Goal: Task Accomplishment & Management: Manage account settings

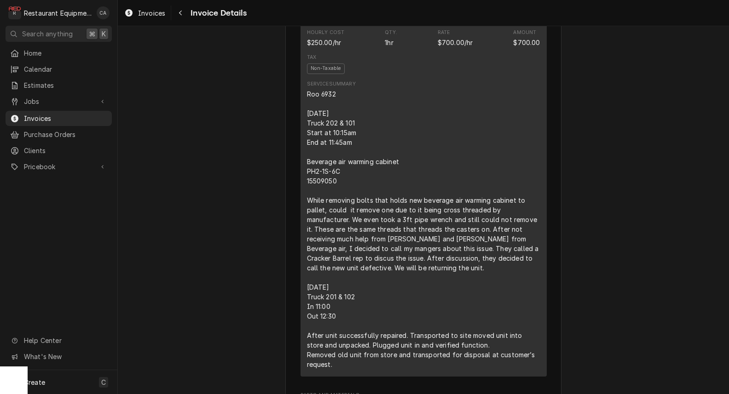
scroll to position [509, 0]
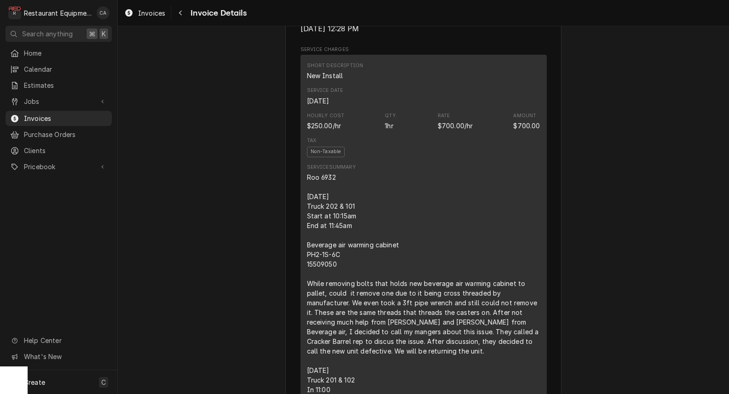
click at [242, 232] on div "Paid Sender Restaurant Equipment Diagnostics [STREET_ADDRESS][PERSON_NAME][PERS…" at bounding box center [423, 383] width 611 height 1733
click at [148, 5] on div "Invoices Invoice Details" at bounding box center [423, 13] width 611 height 26
click at [147, 10] on span "Invoices" at bounding box center [151, 13] width 27 height 10
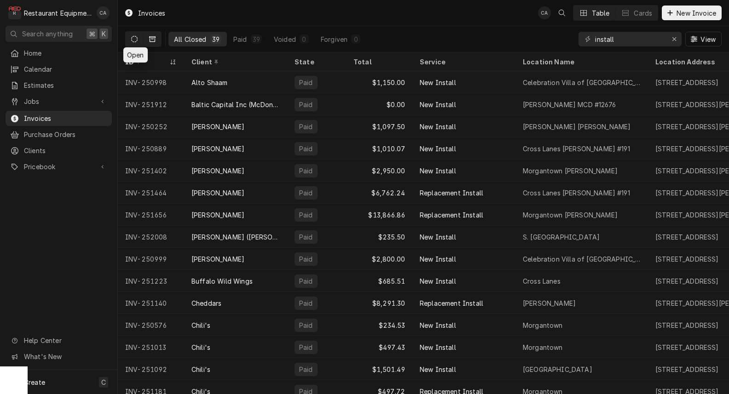
click at [135, 41] on icon "Dynamic Content Wrapper" at bounding box center [134, 39] width 6 height 6
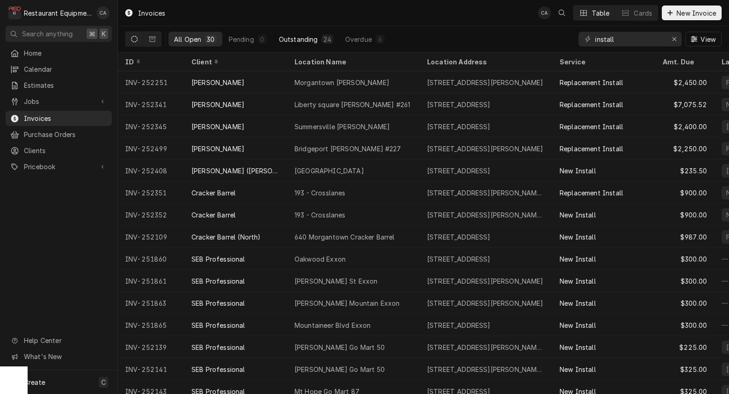
click at [303, 39] on div "Outstanding" at bounding box center [298, 40] width 39 height 10
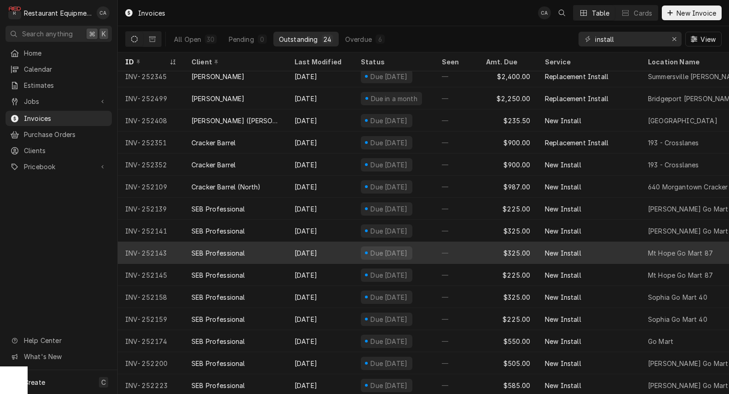
scroll to position [40, 0]
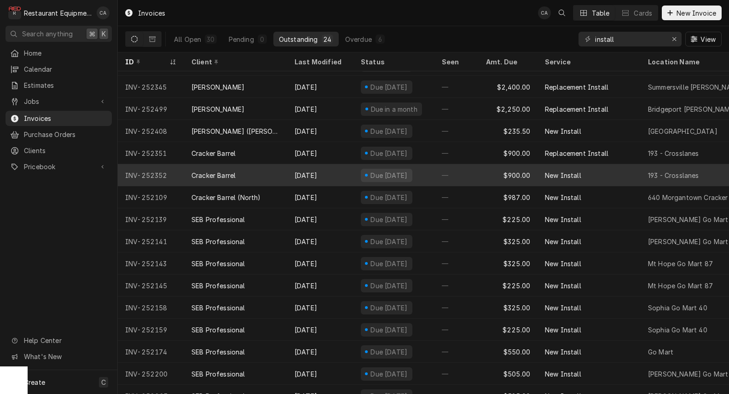
click at [545, 171] on div "New Install" at bounding box center [563, 176] width 36 height 10
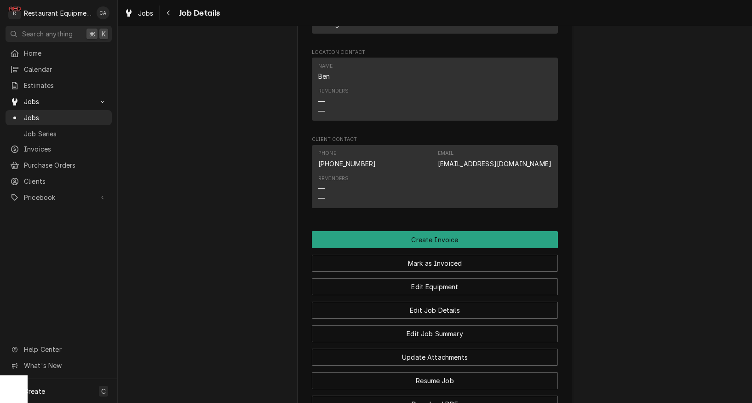
scroll to position [781, 0]
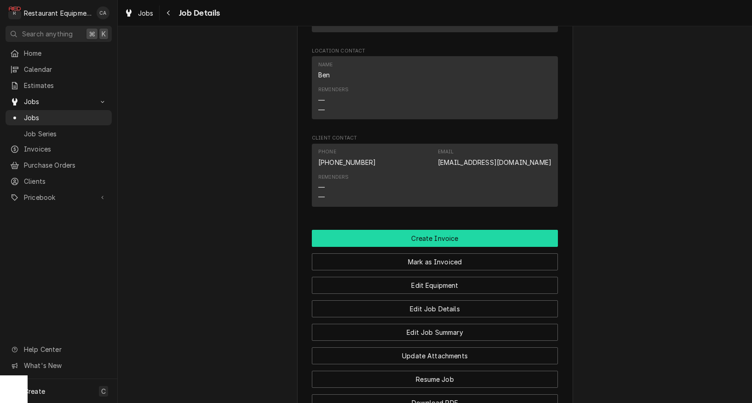
click at [406, 235] on button "Create Invoice" at bounding box center [435, 238] width 246 height 17
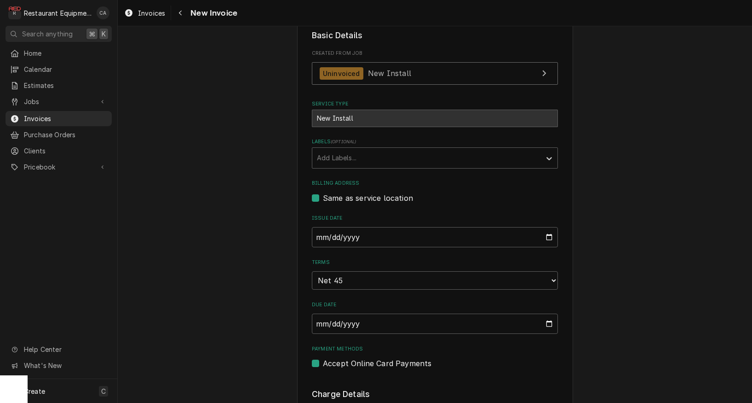
scroll to position [213, 0]
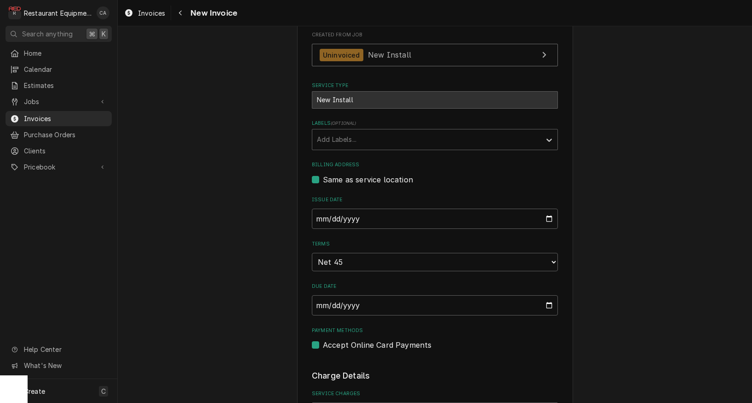
drag, startPoint x: 203, startPoint y: 272, endPoint x: 54, endPoint y: 345, distance: 165.7
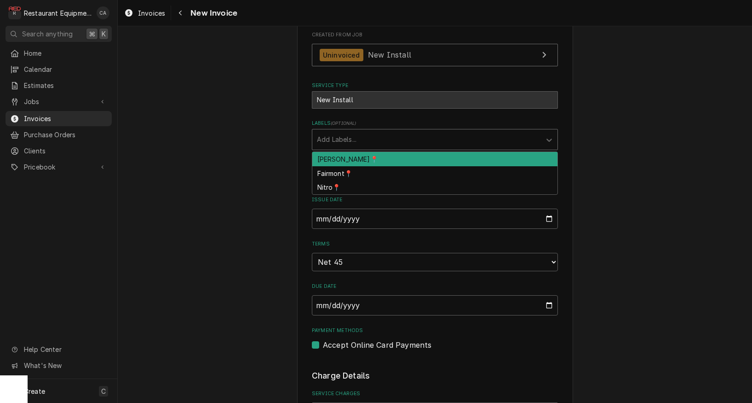
click at [337, 138] on div "Add Labels..." at bounding box center [427, 139] width 220 height 10
click at [332, 152] on div "BECKLEY📍" at bounding box center [435, 159] width 245 height 14
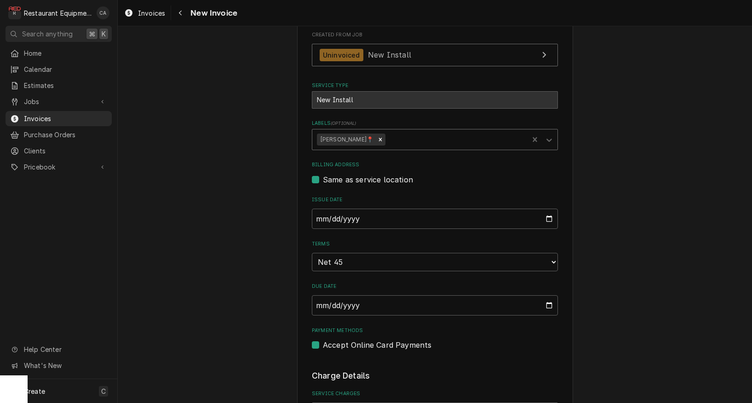
drag, startPoint x: 274, startPoint y: 168, endPoint x: 269, endPoint y: 172, distance: 6.2
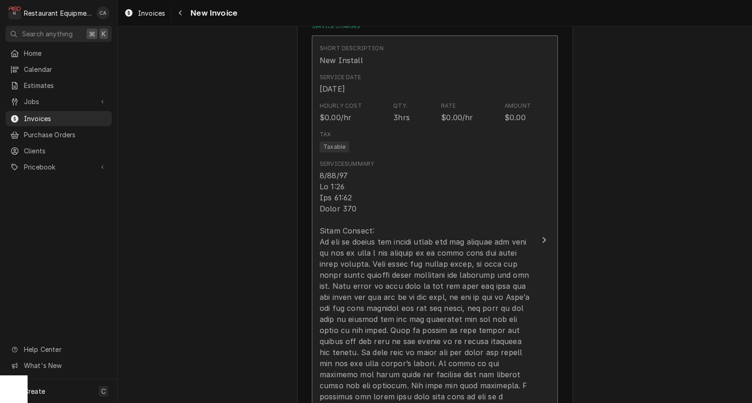
click at [412, 194] on div "Update Line Item" at bounding box center [425, 302] width 211 height 265
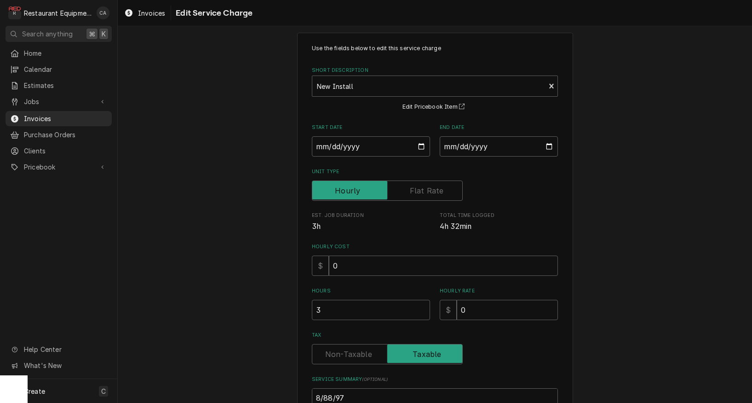
scroll to position [51, 0]
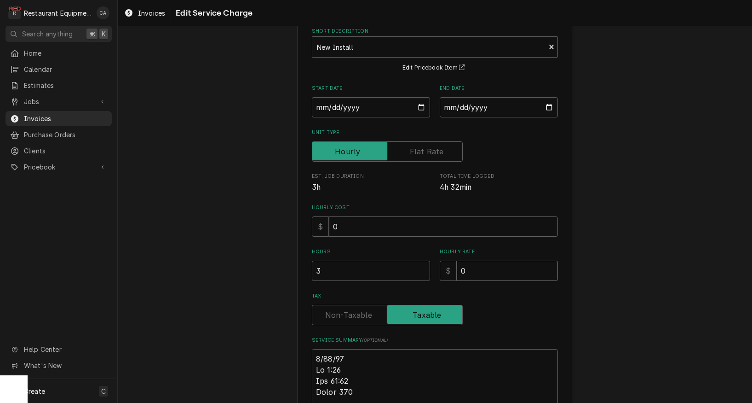
drag, startPoint x: 486, startPoint y: 273, endPoint x: 428, endPoint y: 268, distance: 58.6
click at [428, 268] on div "Hours 3 Hourly Rate $ 0" at bounding box center [435, 264] width 246 height 33
type textarea "x"
type input "2"
type textarea "x"
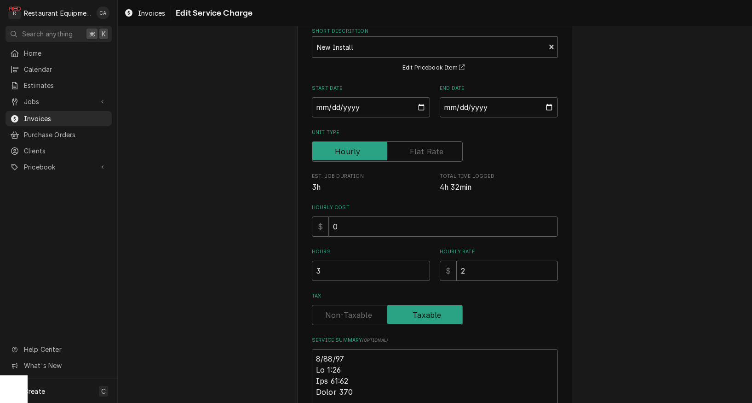
type input "26"
type textarea "x"
type input "263"
type textarea "x"
type input "2637"
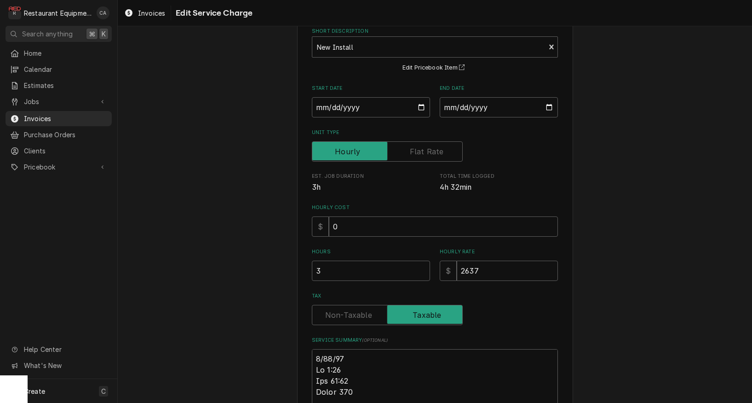
click at [224, 252] on div "Use the fields below to edit this service charge Short Description New Install …" at bounding box center [435, 326] width 635 height 683
click at [224, 253] on div "Use the fields below to edit this service charge Short Description New Install …" at bounding box center [435, 326] width 635 height 683
click at [27, 161] on div "Pricebook" at bounding box center [58, 167] width 103 height 12
drag, startPoint x: 246, startPoint y: 160, endPoint x: 671, endPoint y: 7, distance: 451.9
click at [285, 143] on div "Use the fields below to edit this service charge Short Description New Install …" at bounding box center [435, 326] width 635 height 683
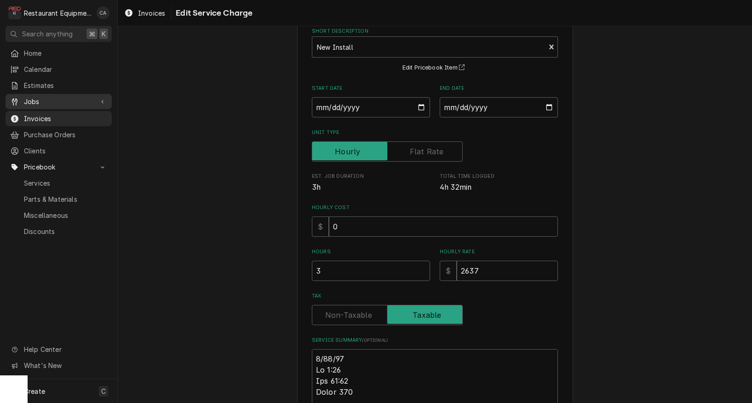
click at [36, 97] on span "Jobs" at bounding box center [58, 102] width 69 height 10
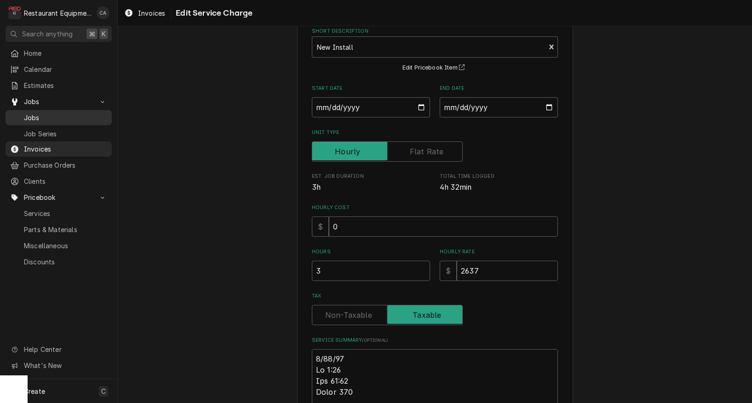
click at [35, 113] on span "Jobs" at bounding box center [65, 118] width 83 height 10
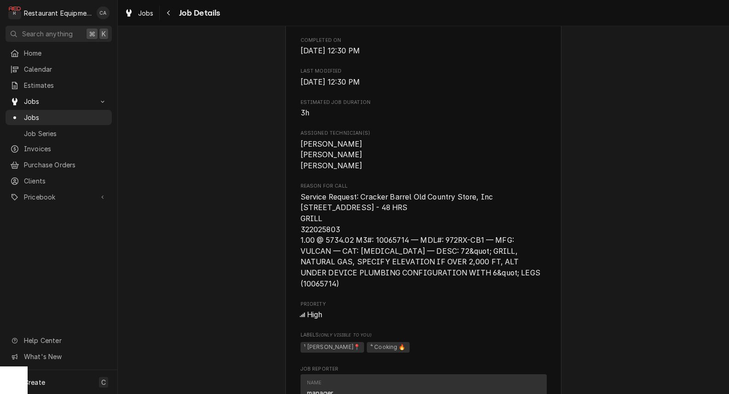
scroll to position [417, 0]
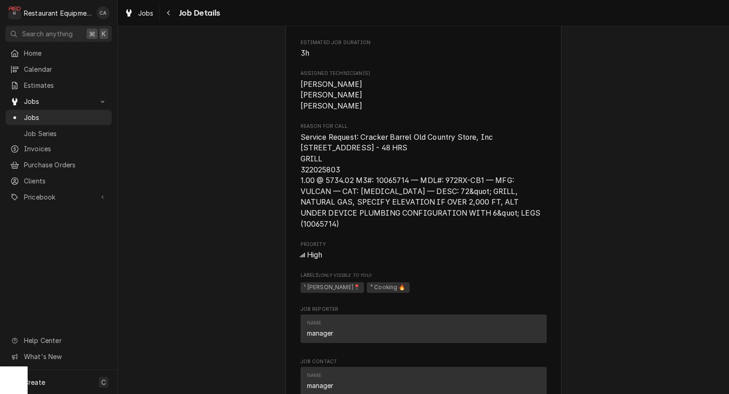
click at [248, 205] on div "Completed and Uninvoiced Cracker Barrel [STREET_ADDRESS] Open in Maps Roopairs …" at bounding box center [423, 206] width 611 height 1176
click at [338, 180] on span "Service Request: Cracker Barrel Old Country Store, Inc [STREET_ADDRESS] - 48 HR…" at bounding box center [422, 181] width 242 height 96
drag, startPoint x: 343, startPoint y: 180, endPoint x: 301, endPoint y: 178, distance: 42.9
click at [301, 178] on span "Service Request: Cracker Barrel Old Country Store, Inc 160 Lithia Rd.(0422) NOR…" at bounding box center [424, 181] width 246 height 98
copy span "322025803"
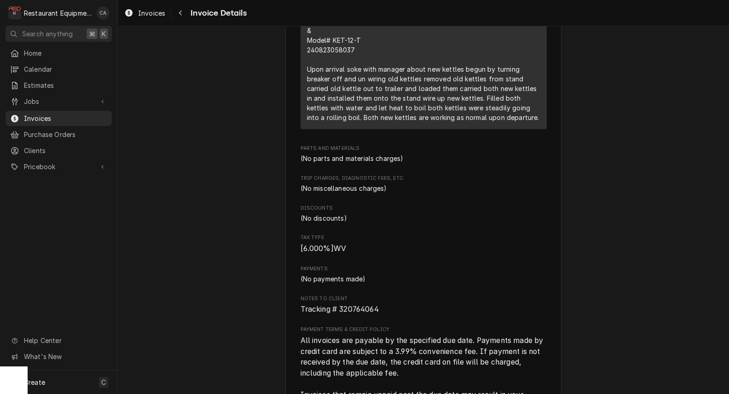
scroll to position [668, 0]
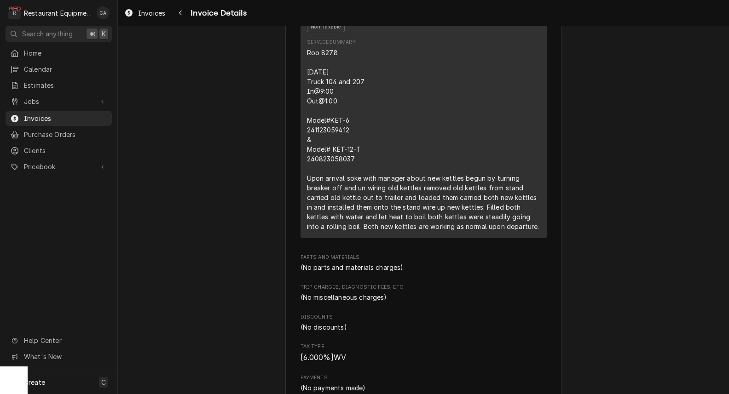
click at [226, 213] on div "Outstanding Sender Restaurant Equipment Diagnostics 213 Glen Orchard Way Daniel…" at bounding box center [423, 169] width 611 height 1623
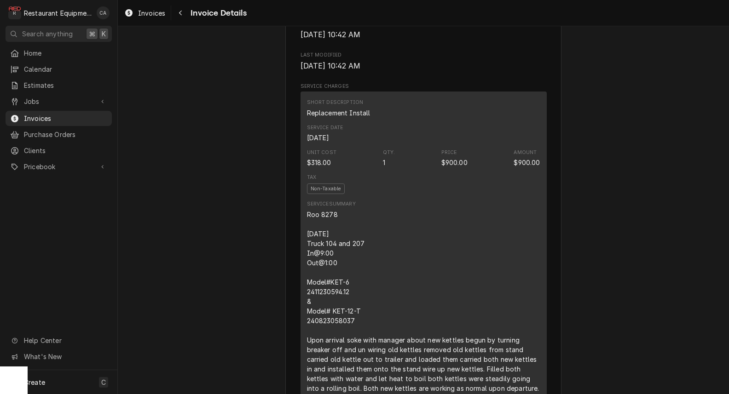
scroll to position [492, 0]
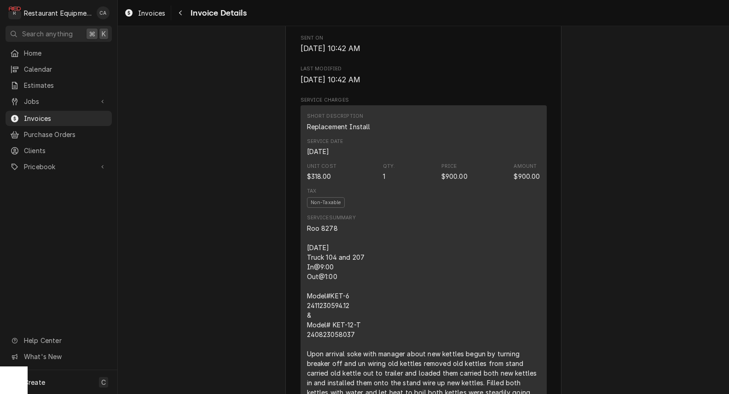
click at [226, 214] on div "Outstanding Sender Restaurant Equipment Diagnostics 213 Glen Orchard Way Daniel…" at bounding box center [423, 345] width 611 height 1623
click at [141, 11] on span "Invoices" at bounding box center [151, 13] width 27 height 10
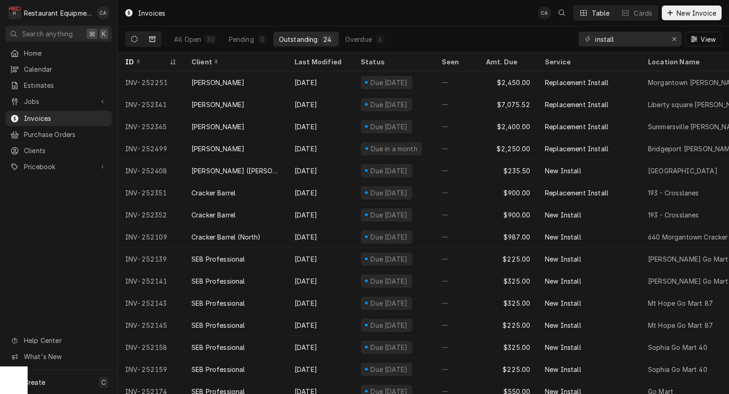
click at [157, 43] on button "Dynamic Content Wrapper" at bounding box center [152, 39] width 17 height 15
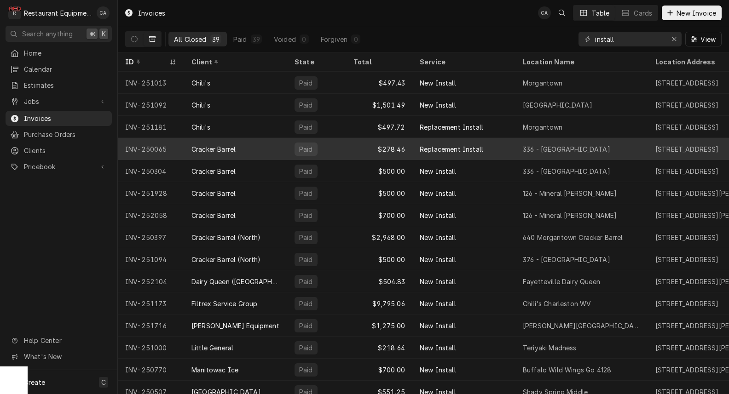
scroll to position [270, 0]
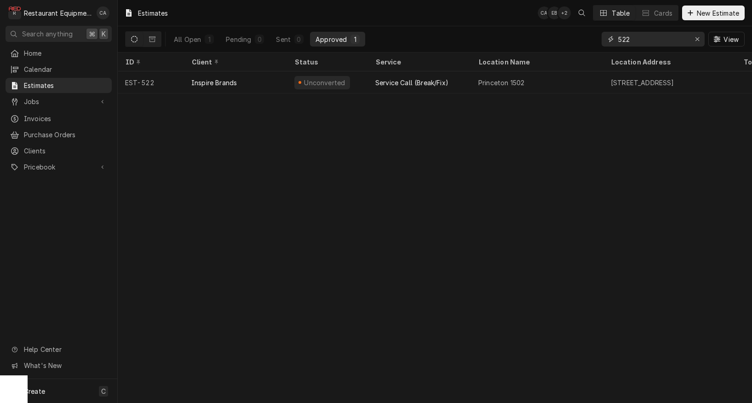
click at [658, 40] on input "522" at bounding box center [653, 39] width 69 height 15
drag, startPoint x: 658, startPoint y: 40, endPoint x: 598, endPoint y: 38, distance: 59.9
click at [598, 38] on div "All Open 1 Pending 0 Sent 0 Approved 1 522 View" at bounding box center [435, 39] width 620 height 26
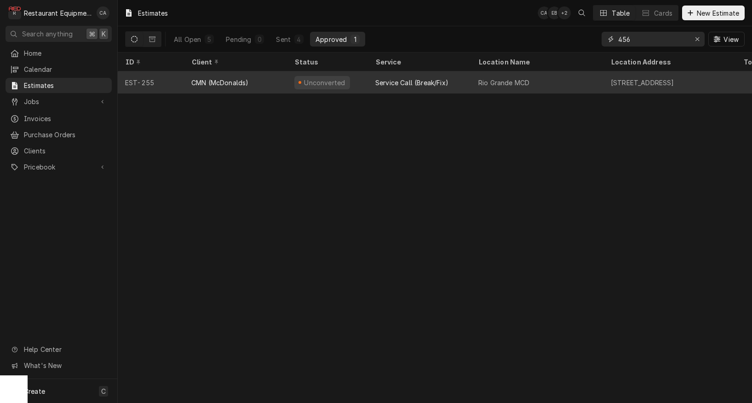
type input "456"
click at [351, 85] on div "Unconverted" at bounding box center [327, 82] width 81 height 22
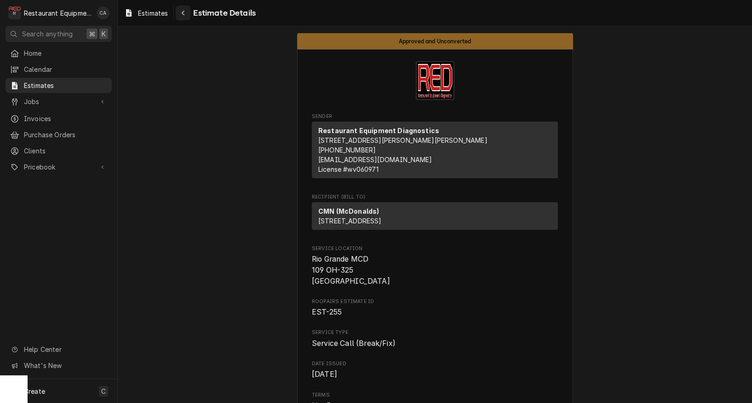
click at [181, 12] on div "Navigate back" at bounding box center [183, 12] width 9 height 9
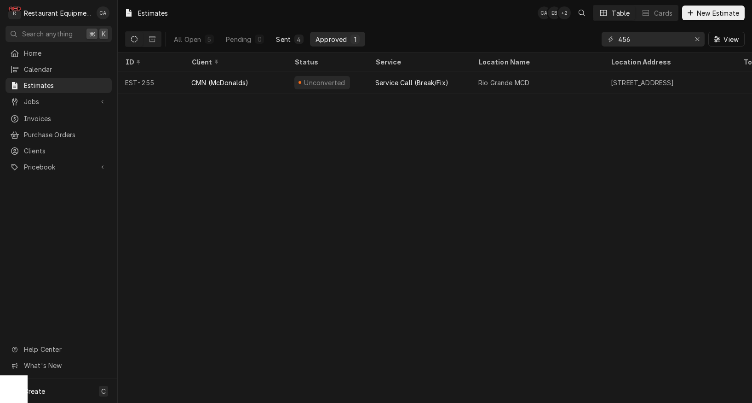
click at [281, 37] on div "Sent" at bounding box center [283, 40] width 15 height 10
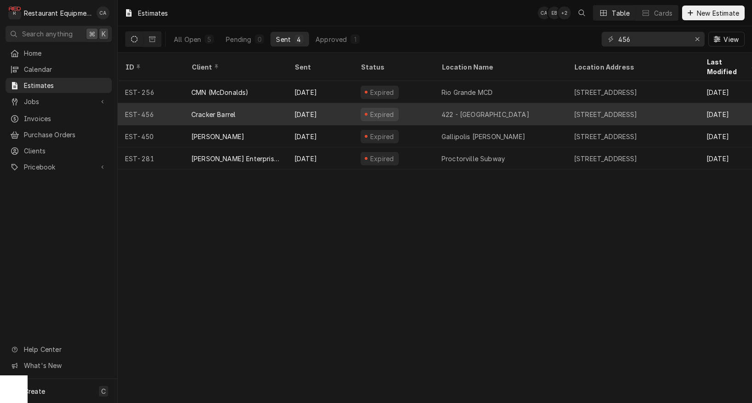
click at [226, 110] on div "Cracker Barrel" at bounding box center [213, 115] width 44 height 10
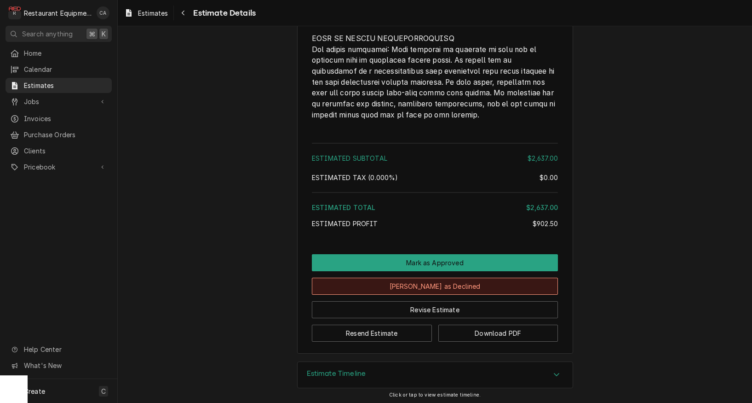
scroll to position [1639, 0]
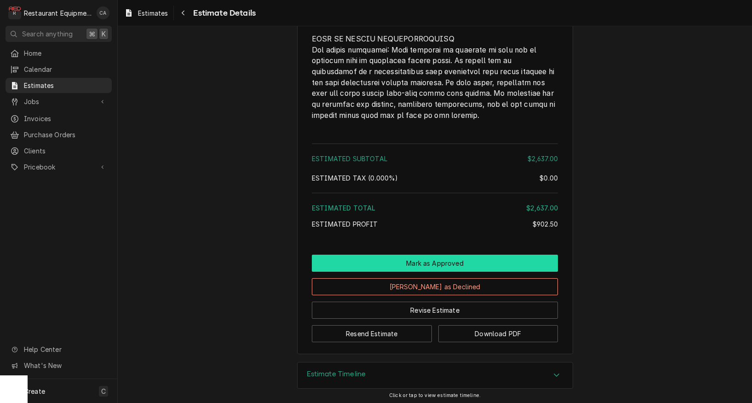
click at [456, 260] on button "Mark as Approved" at bounding box center [435, 263] width 246 height 17
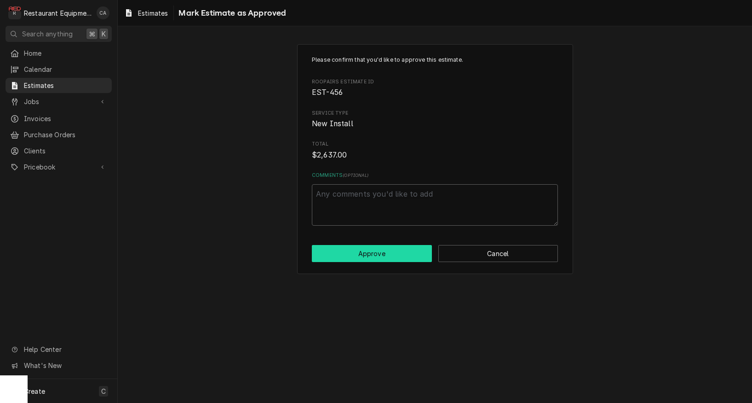
click at [375, 245] on button "Approve" at bounding box center [372, 253] width 120 height 17
type textarea "x"
